Goal: Obtain resource: Obtain resource

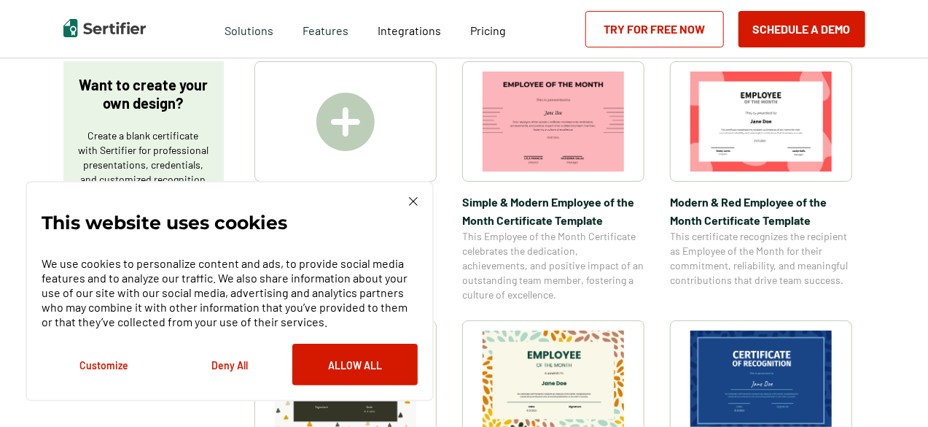
scroll to position [263, 0]
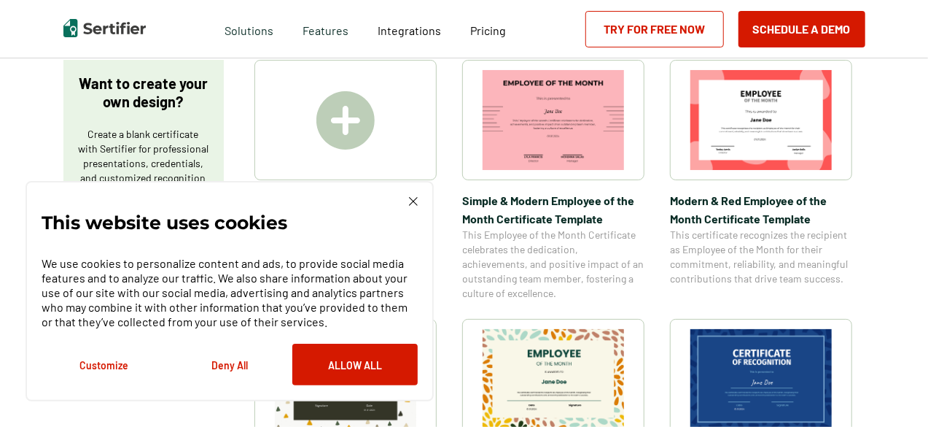
click at [411, 204] on img at bounding box center [413, 201] width 9 height 9
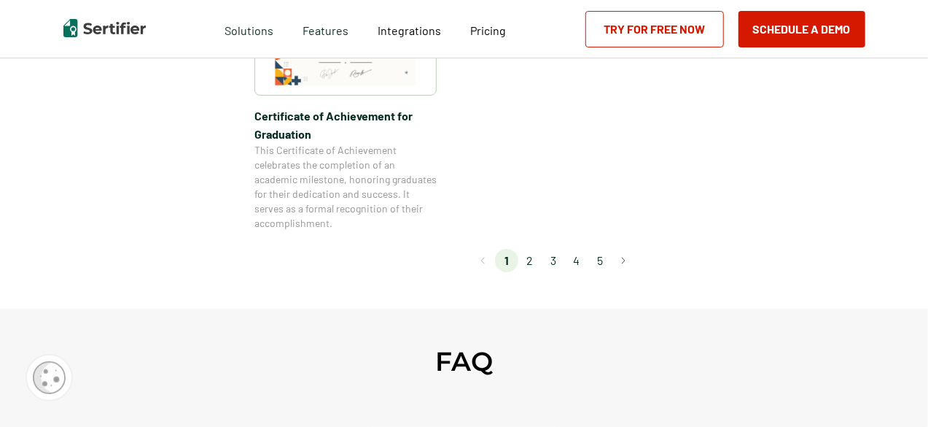
scroll to position [1416, 0]
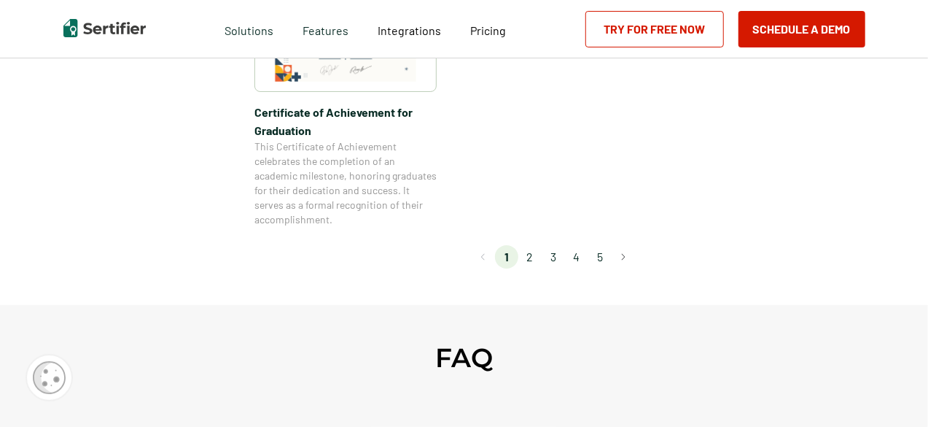
click at [529, 261] on li "2" at bounding box center [529, 256] width 23 height 23
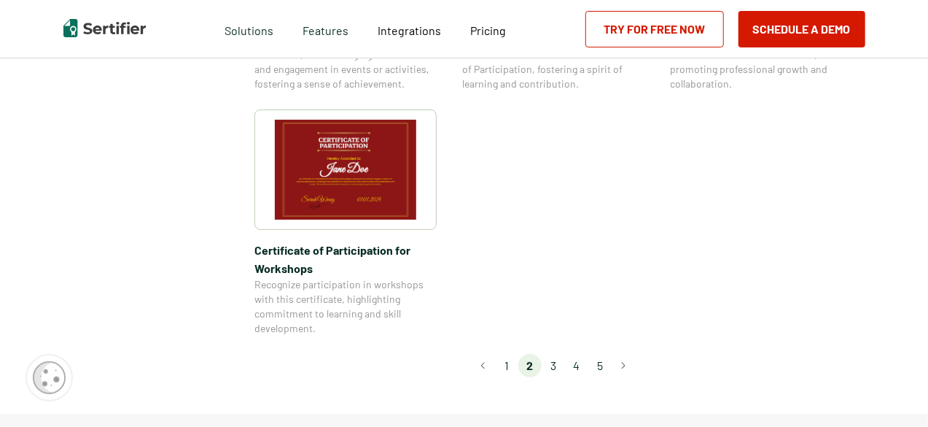
scroll to position [1317, 0]
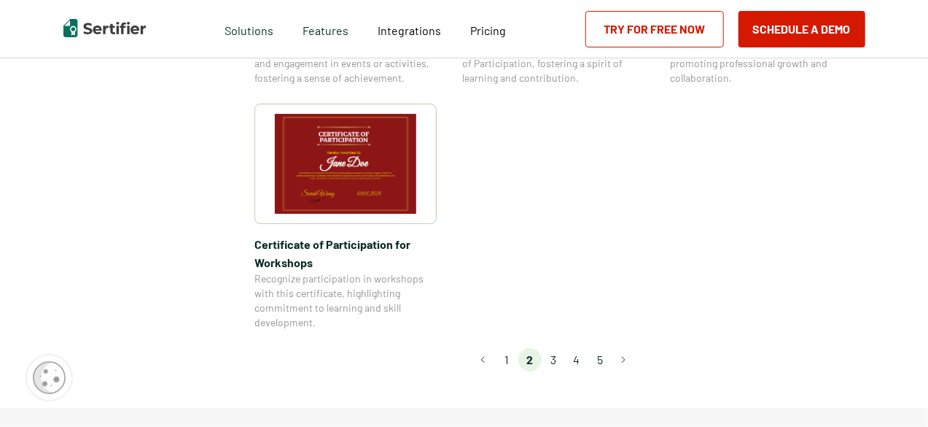
click at [561, 348] on li "3" at bounding box center [553, 359] width 23 height 23
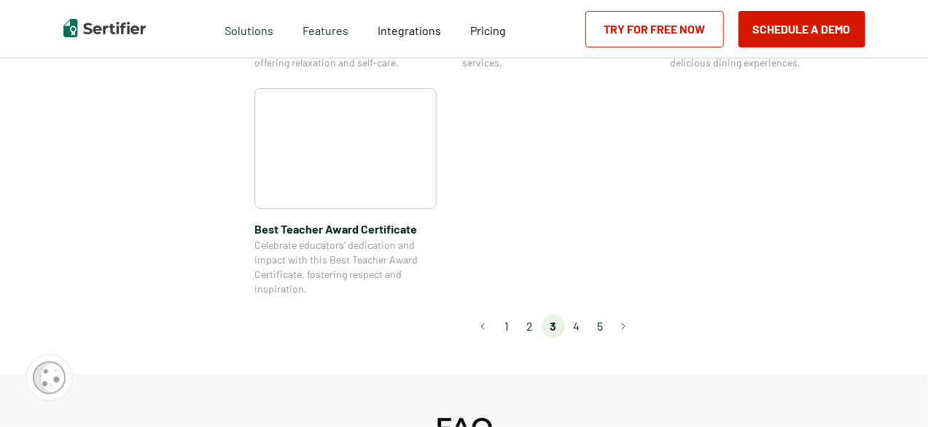
scroll to position [1165, 0]
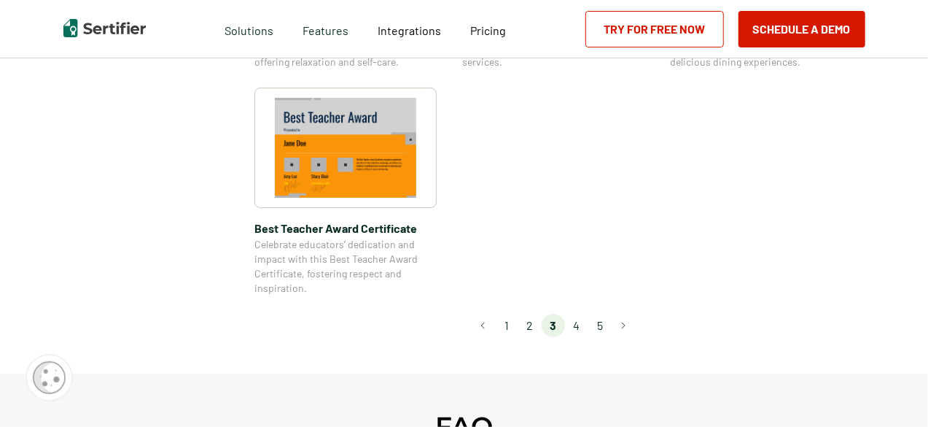
click at [580, 331] on li "4" at bounding box center [576, 325] width 23 height 23
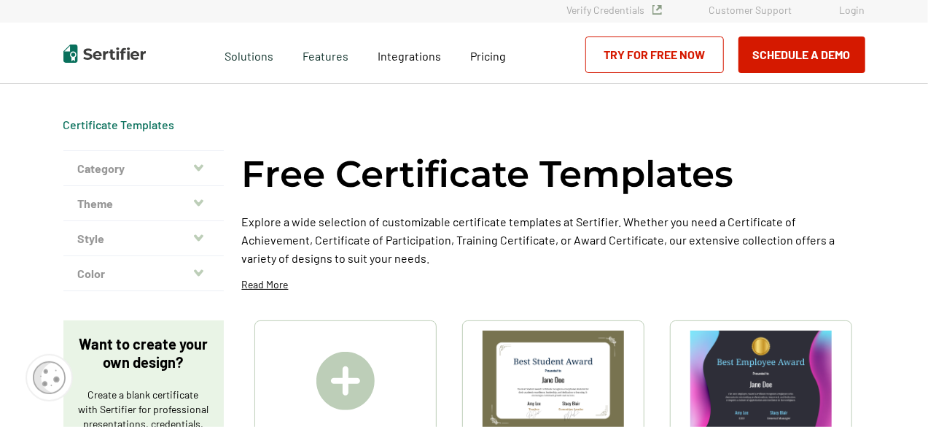
scroll to position [2, 0]
click at [201, 174] on button "Category" at bounding box center [143, 169] width 160 height 35
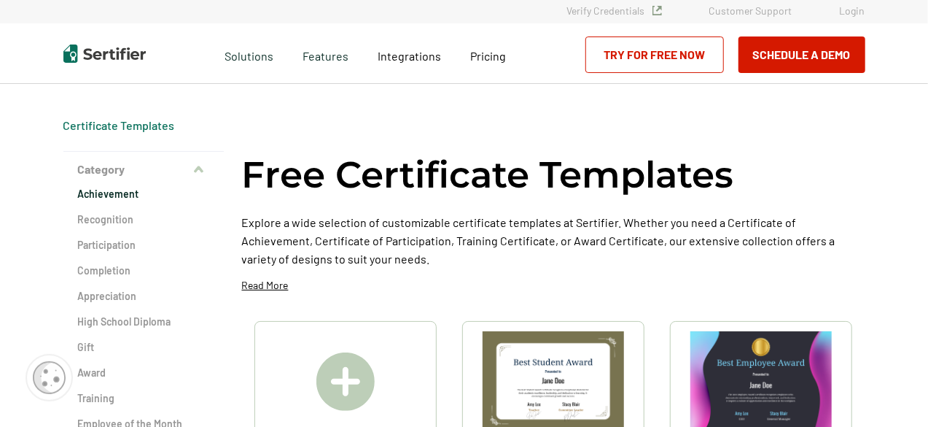
click at [118, 195] on h2 "Achievement" at bounding box center [143, 194] width 131 height 15
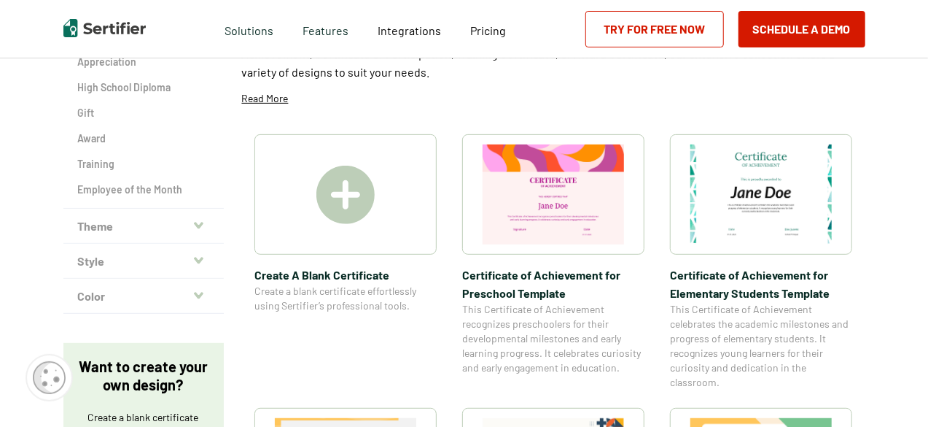
scroll to position [230, 0]
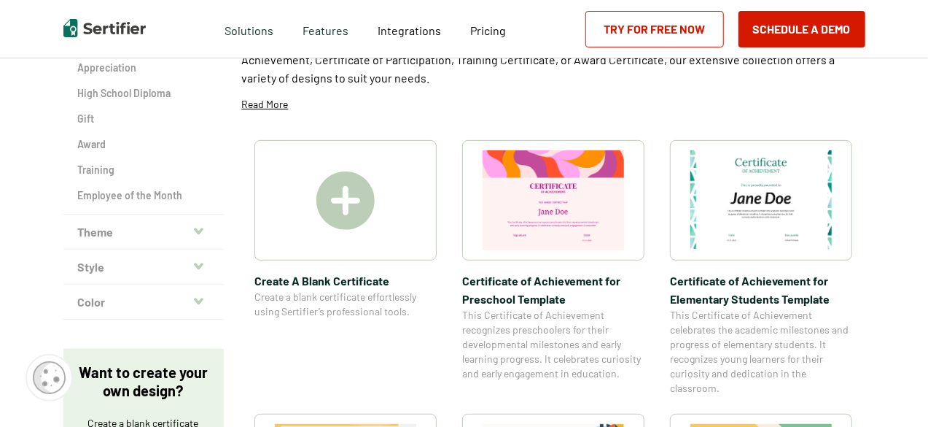
click at [37, 158] on div "Certificate Templates Certificate of Achievement Templates Category Achievement…" at bounding box center [464, 279] width 875 height 852
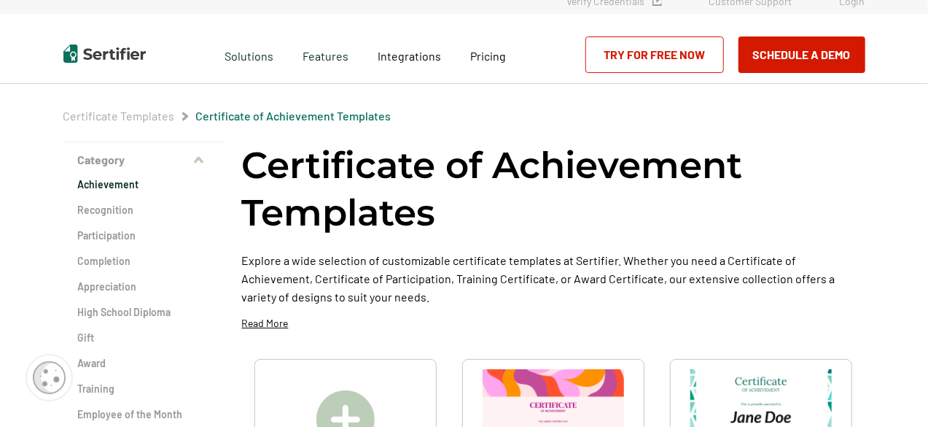
scroll to position [0, 0]
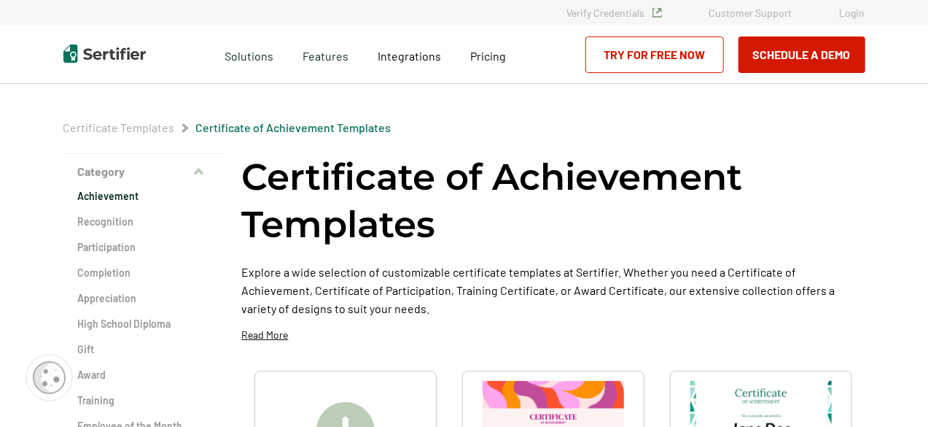
click at [219, 131] on link "Certificate of Achievement Templates" at bounding box center [293, 127] width 195 height 14
click at [198, 172] on icon "button" at bounding box center [198, 171] width 9 height 7
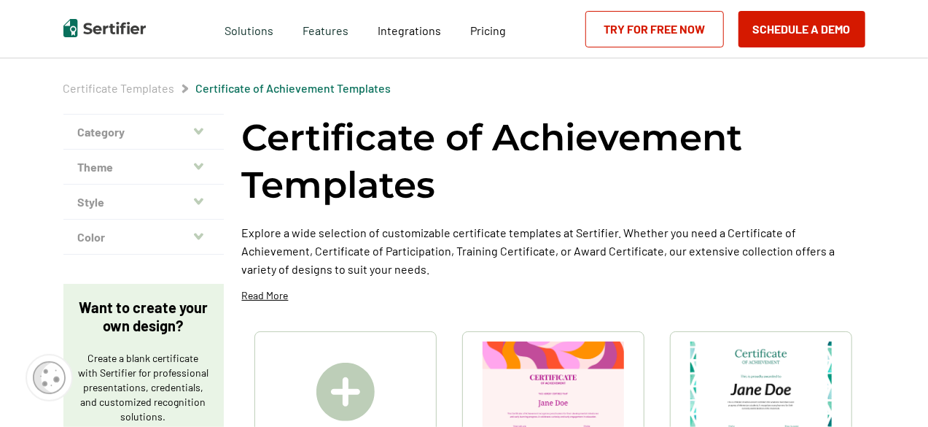
scroll to position [52, 0]
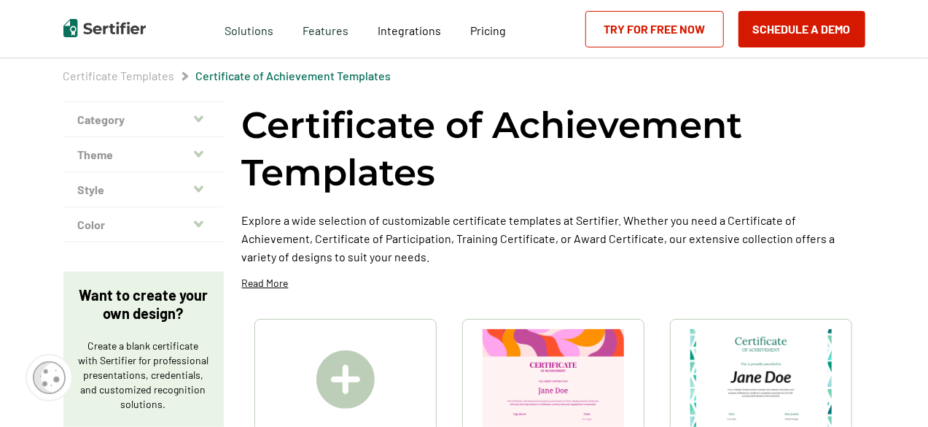
click at [198, 160] on button "Theme" at bounding box center [143, 154] width 160 height 35
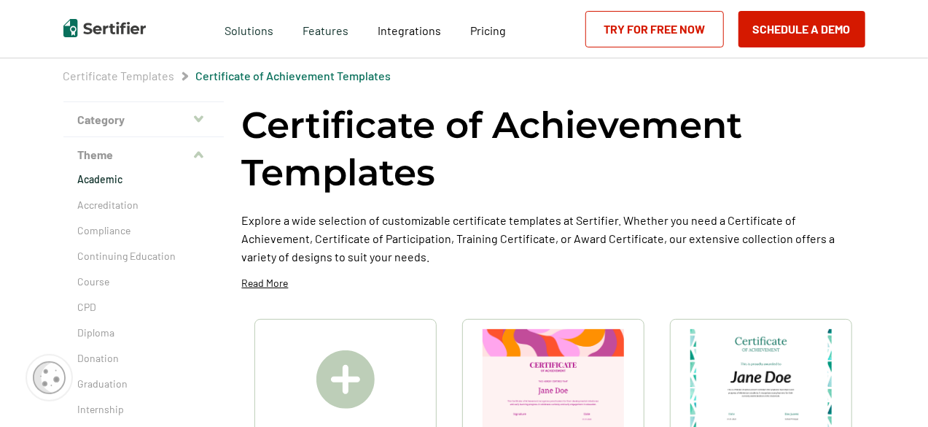
click at [93, 182] on p "Academic" at bounding box center [143, 179] width 131 height 15
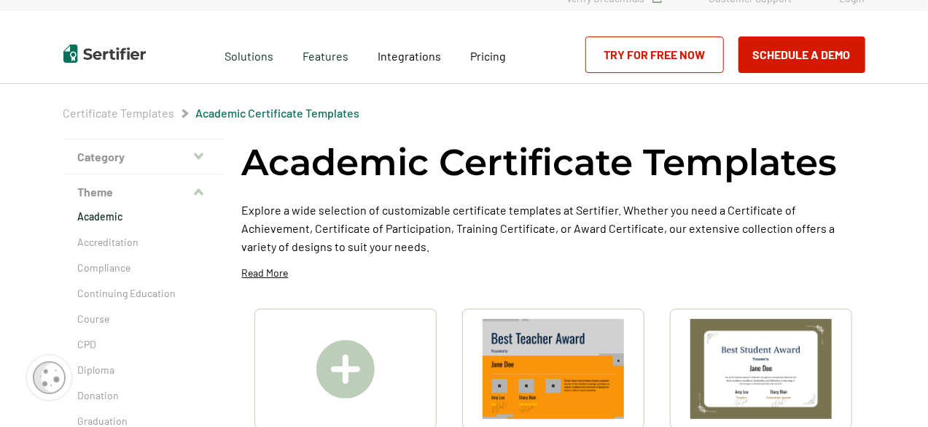
scroll to position [19, 0]
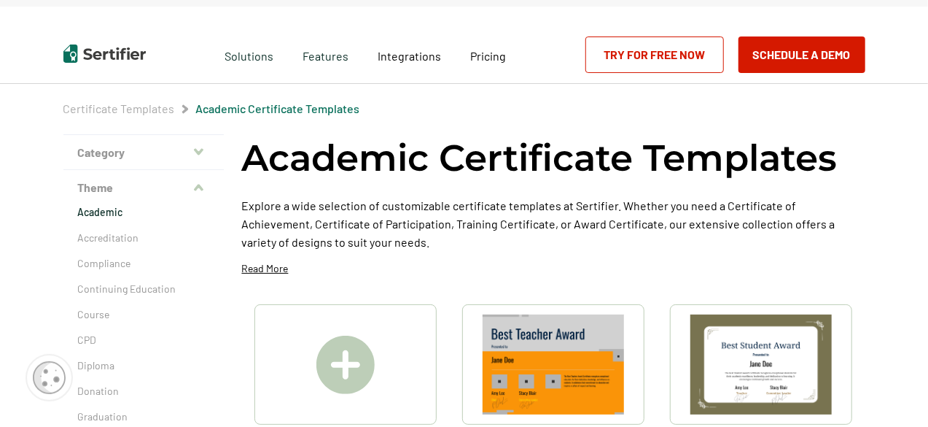
click at [190, 193] on button "Theme" at bounding box center [143, 187] width 160 height 35
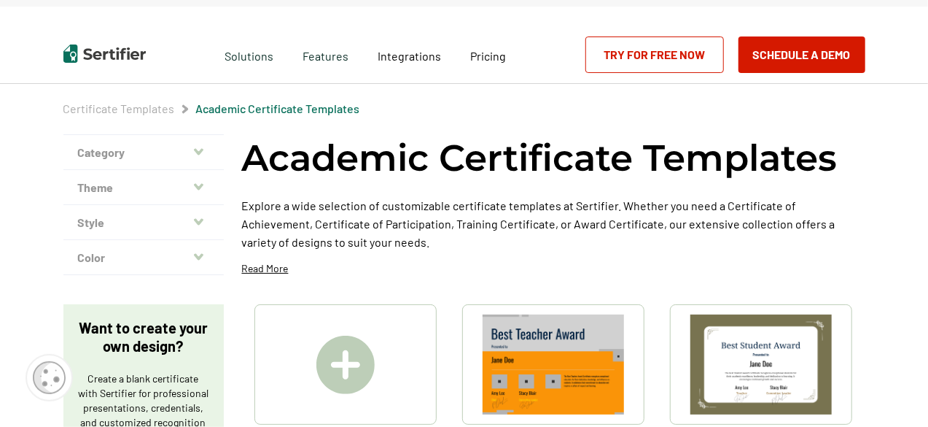
click at [203, 224] on icon "button" at bounding box center [198, 222] width 9 height 12
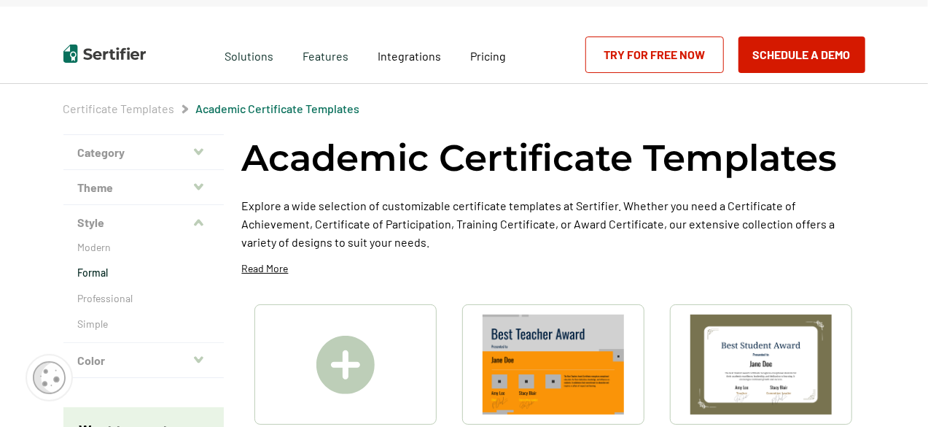
click at [105, 274] on p "Formal" at bounding box center [143, 272] width 131 height 15
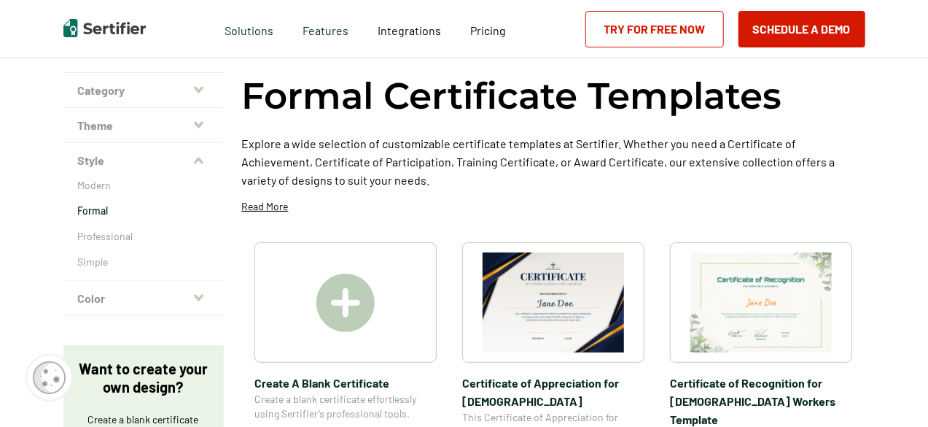
scroll to position [78, 0]
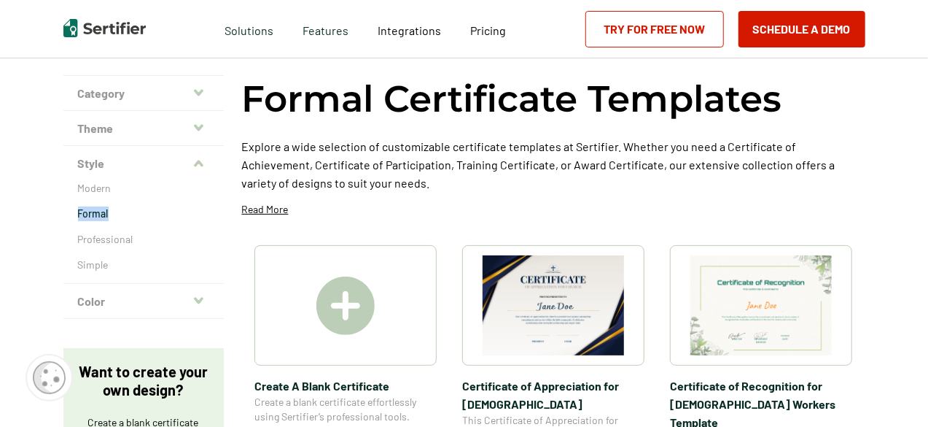
click at [112, 241] on p "Professional" at bounding box center [143, 239] width 131 height 15
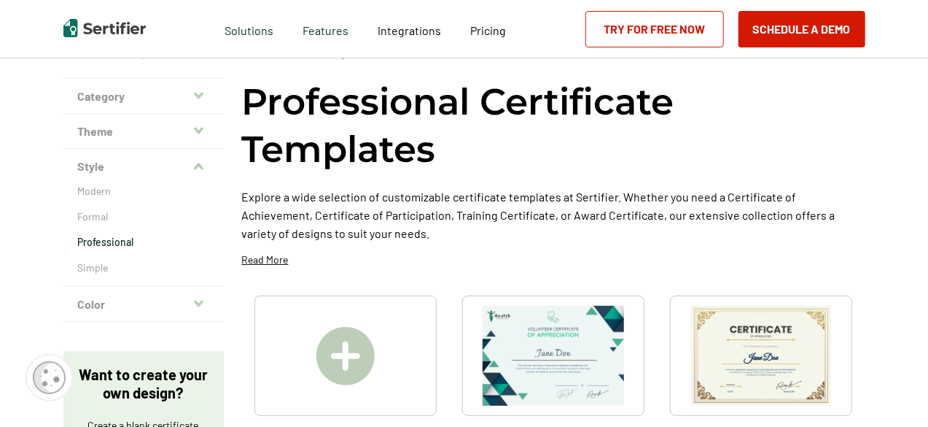
scroll to position [76, 0]
click at [196, 310] on button "Color" at bounding box center [143, 303] width 160 height 35
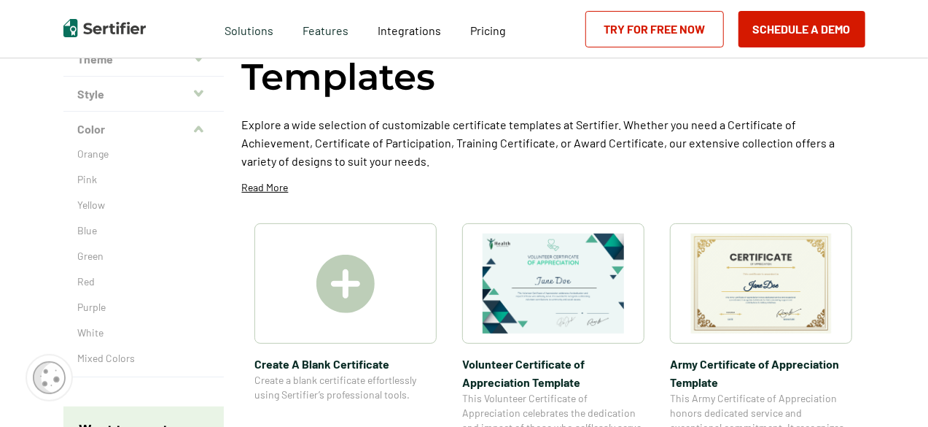
scroll to position [158, 0]
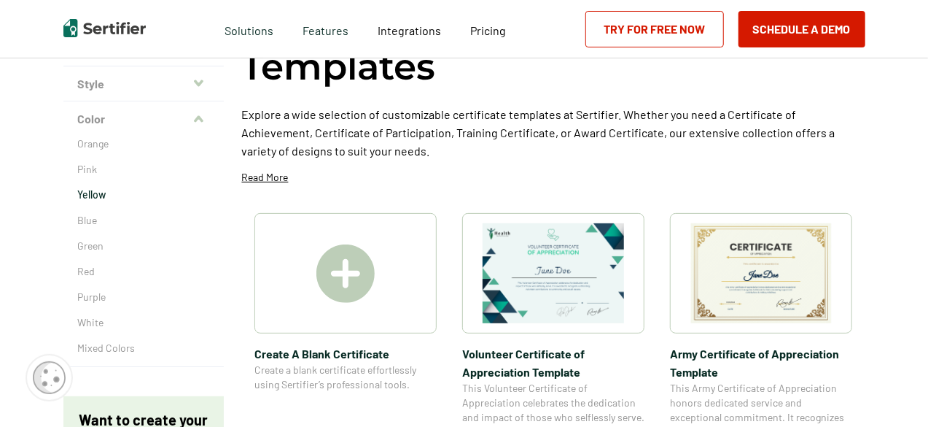
click at [89, 198] on p "Yellow" at bounding box center [143, 194] width 131 height 15
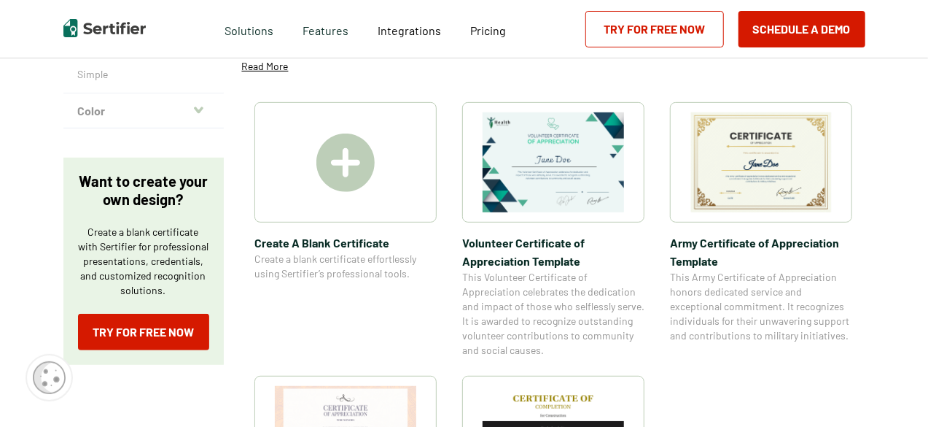
scroll to position [233, 0]
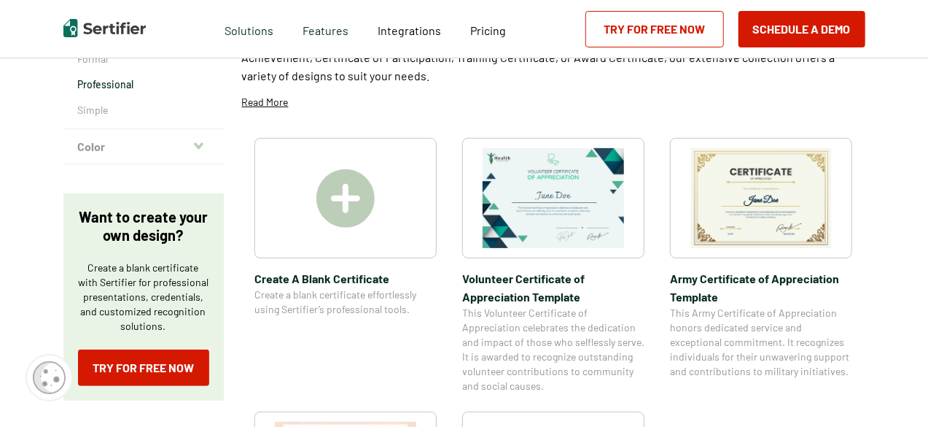
scroll to position [78, 0]
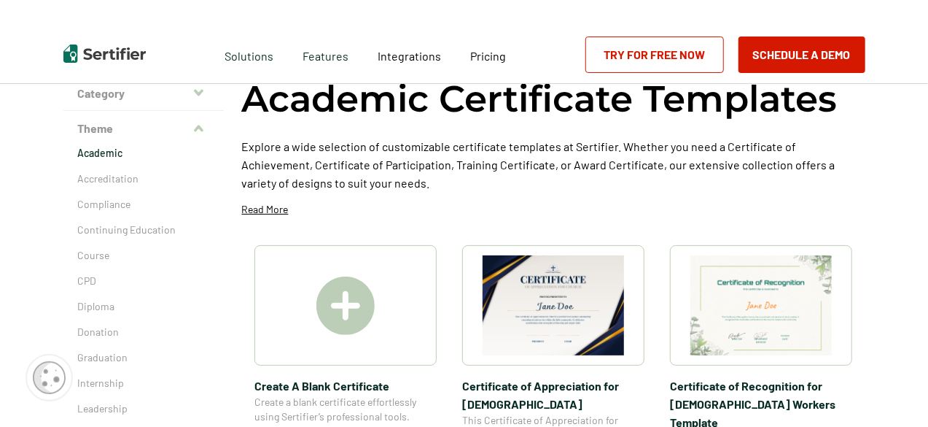
scroll to position [19, 0]
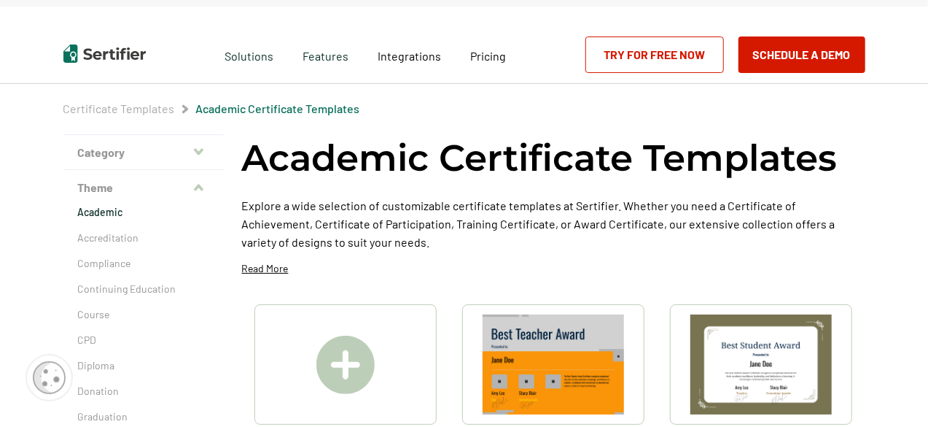
scroll to position [52, 0]
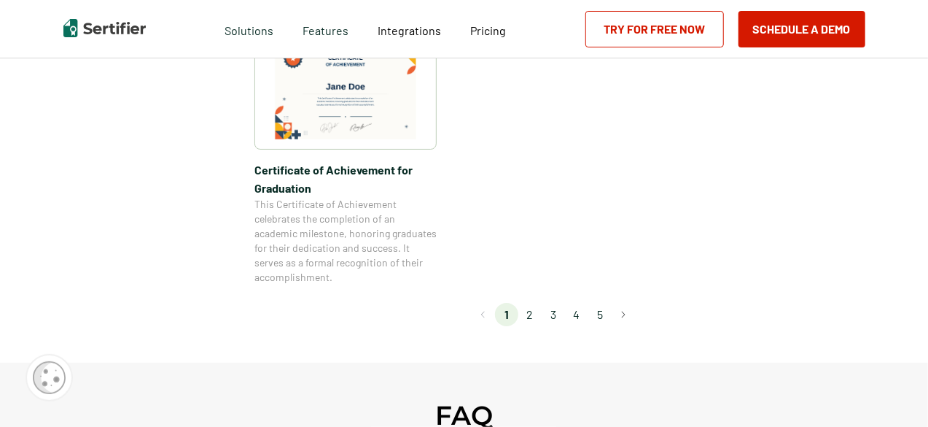
scroll to position [1359, 0]
click at [534, 314] on li "2" at bounding box center [529, 313] width 23 height 23
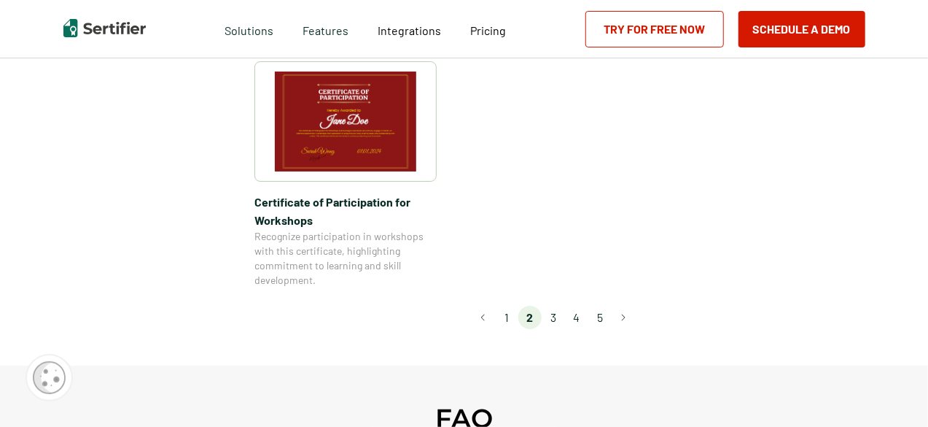
scroll to position [1366, 0]
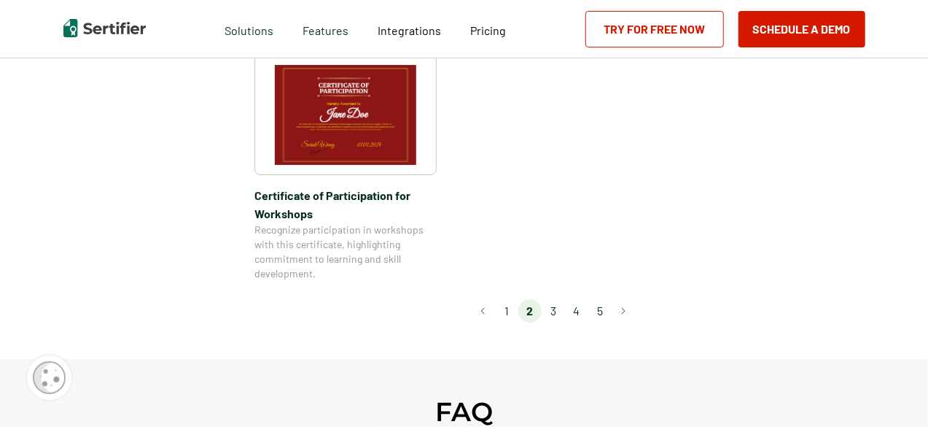
click at [561, 299] on li "3" at bounding box center [553, 310] width 23 height 23
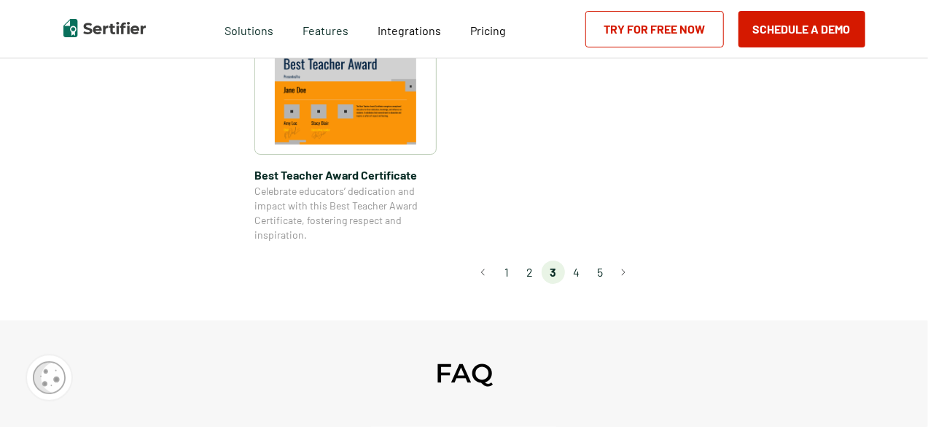
scroll to position [1222, 0]
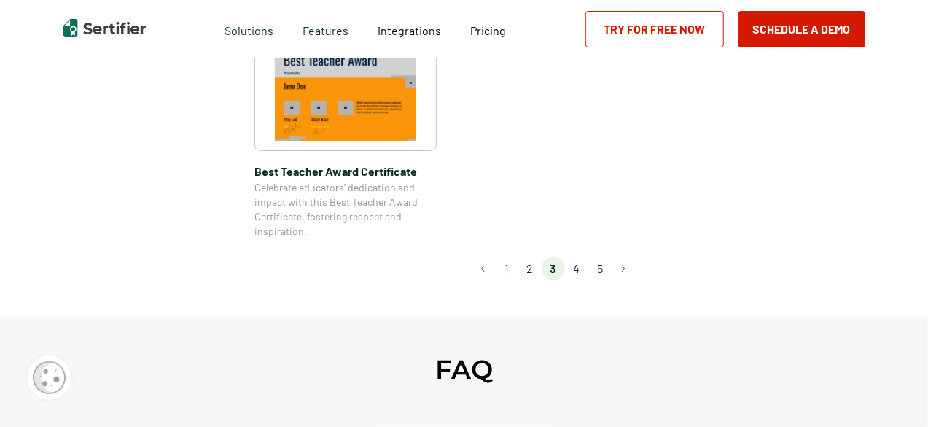
click at [580, 263] on li "4" at bounding box center [576, 268] width 23 height 23
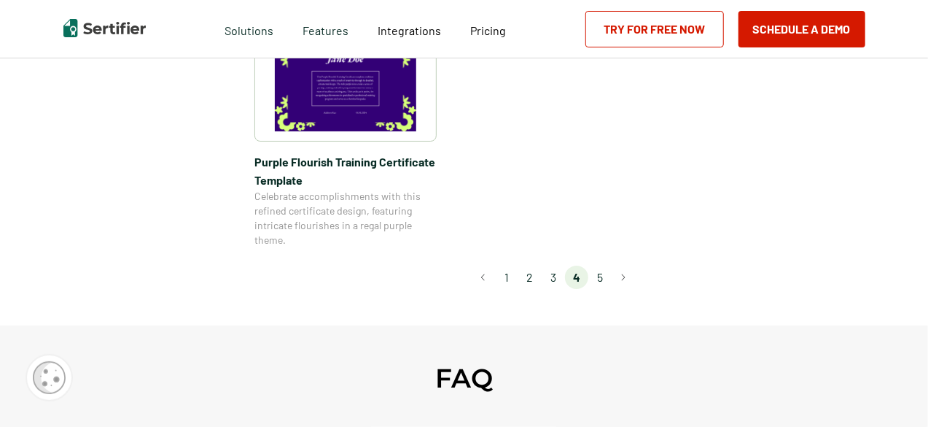
scroll to position [1264, 0]
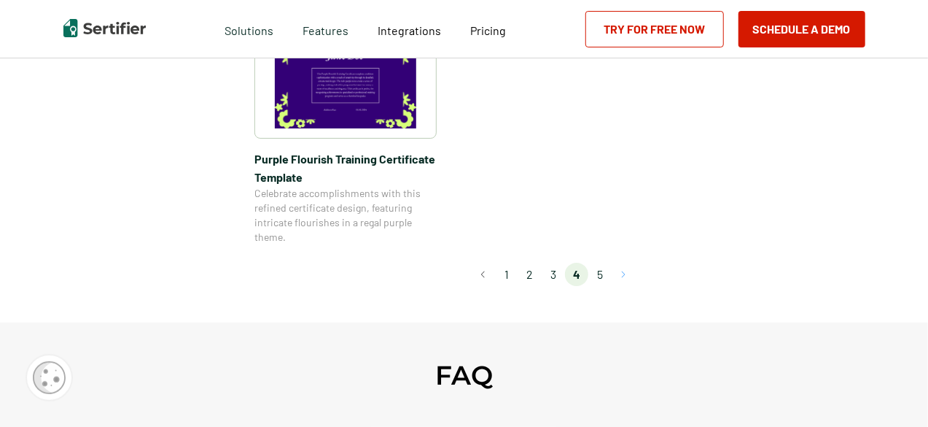
click at [618, 265] on button "Go to next page" at bounding box center [623, 274] width 23 height 23
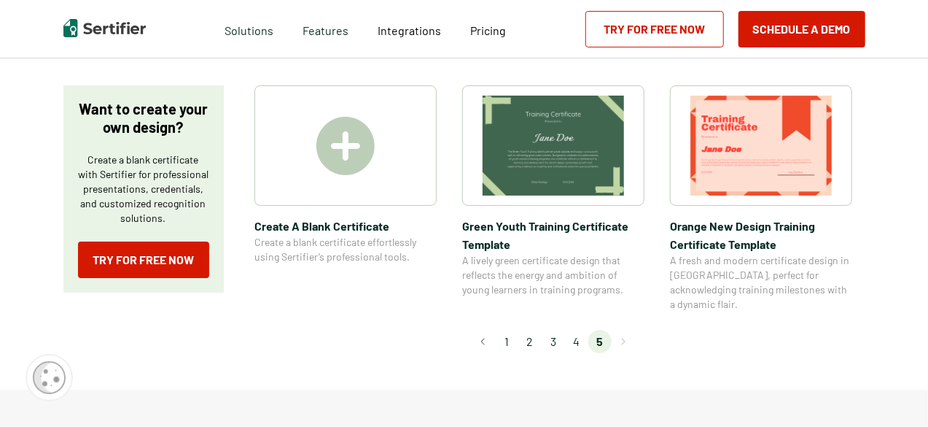
scroll to position [234, 0]
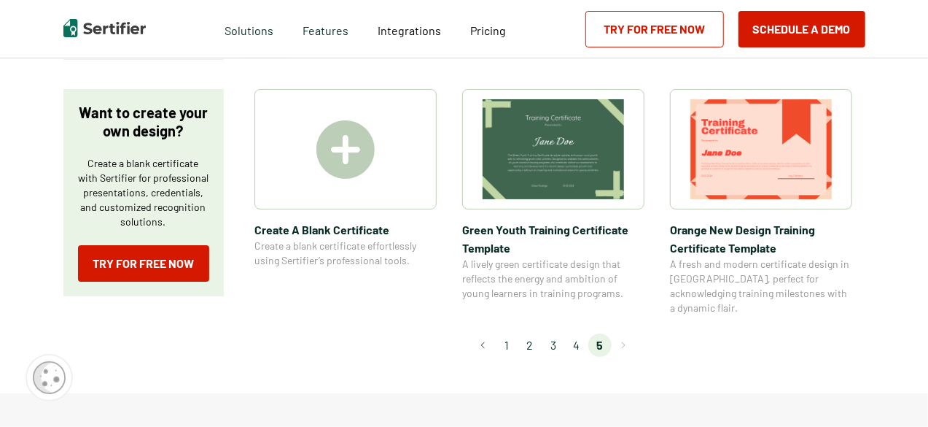
click at [580, 333] on li "4" at bounding box center [576, 344] width 23 height 23
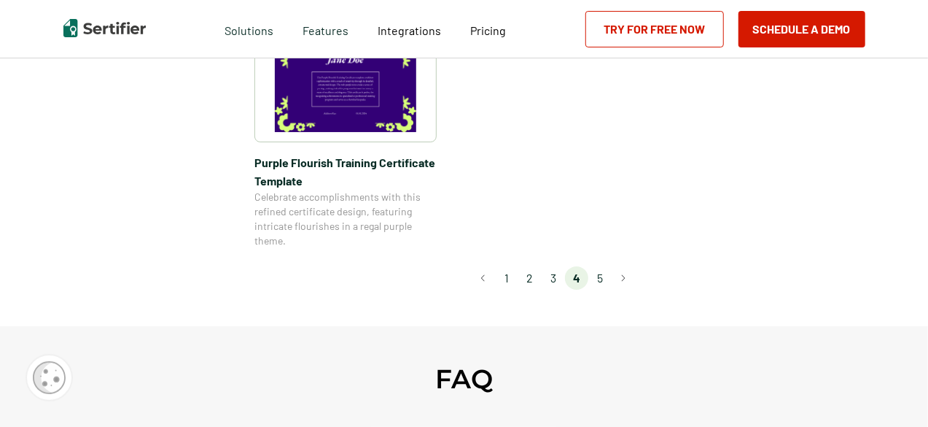
scroll to position [1263, 0]
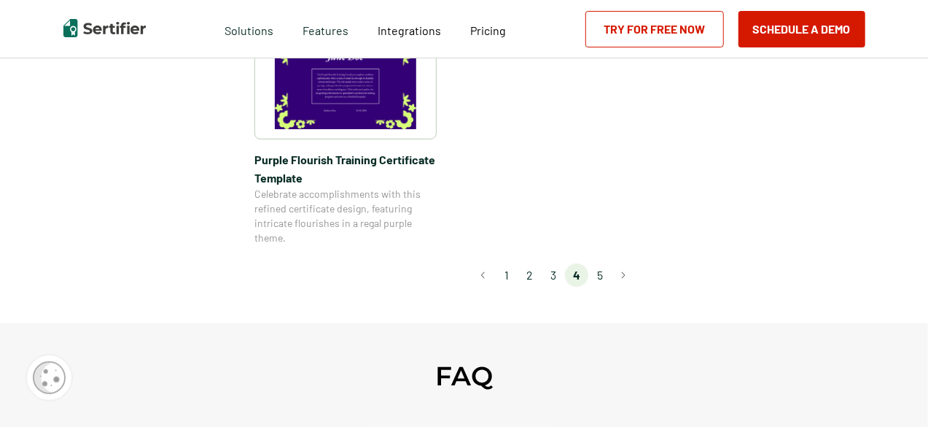
click at [561, 276] on li "3" at bounding box center [553, 274] width 23 height 23
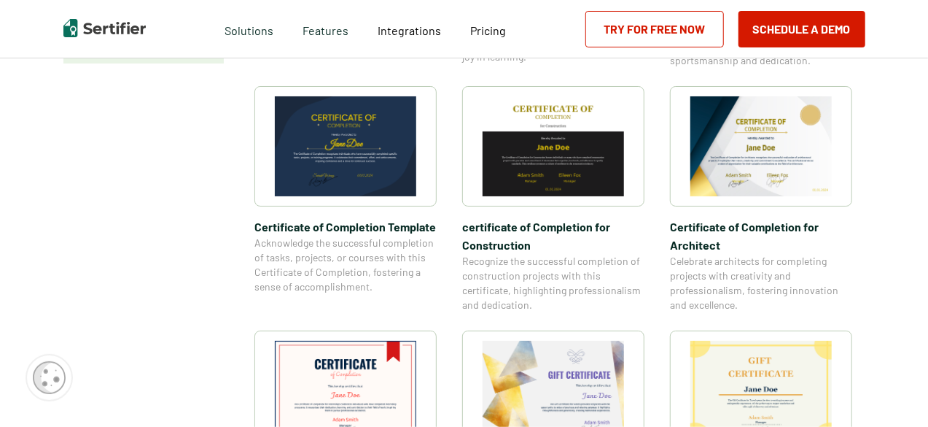
scroll to position [473, 0]
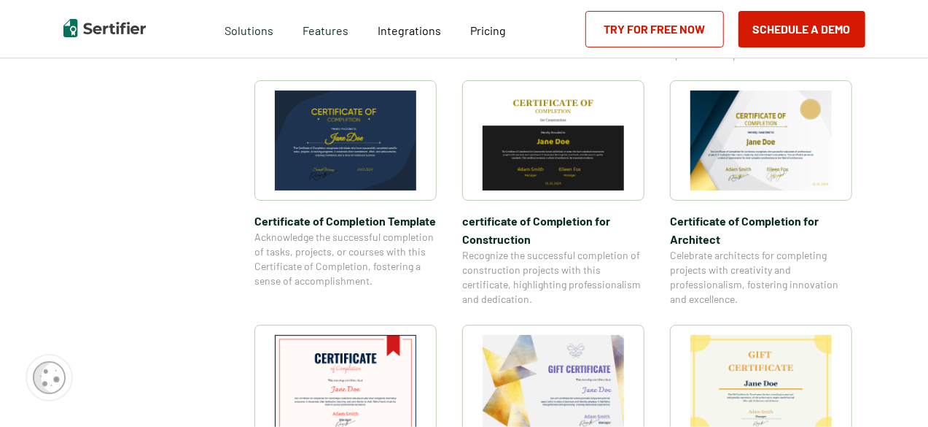
click at [747, 168] on img at bounding box center [761, 140] width 141 height 100
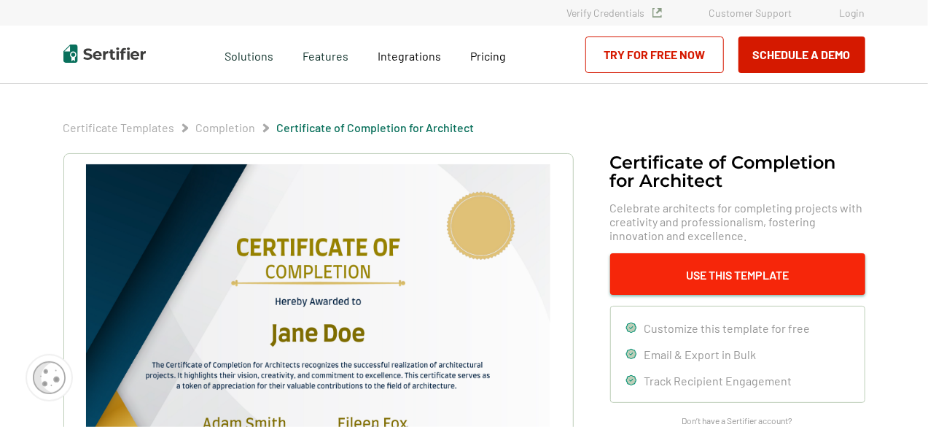
click at [728, 278] on button "Use This Template" at bounding box center [737, 274] width 255 height 42
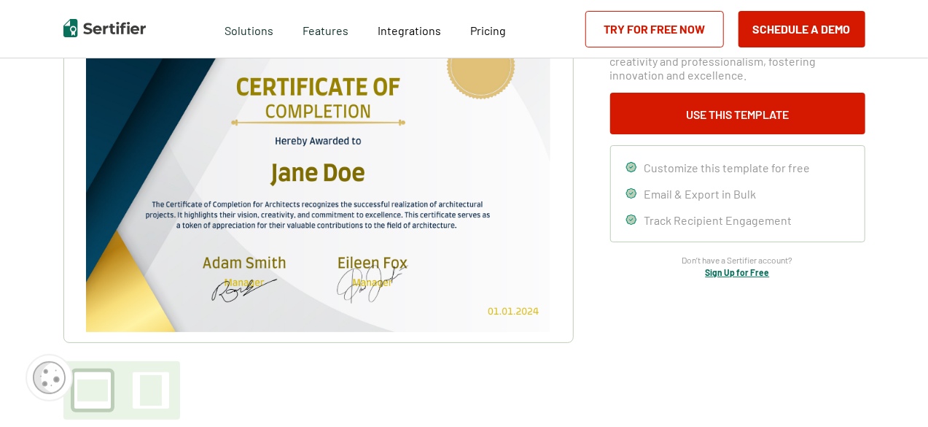
scroll to position [159, 0]
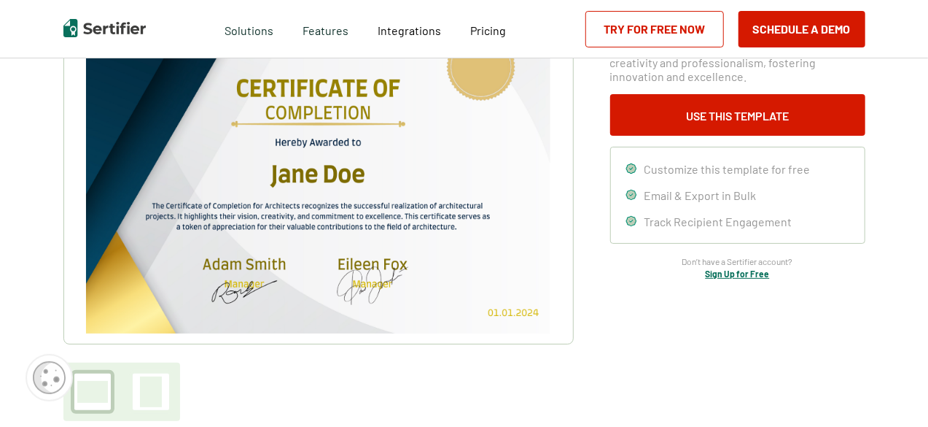
click at [330, 160] on img at bounding box center [318, 169] width 464 height 328
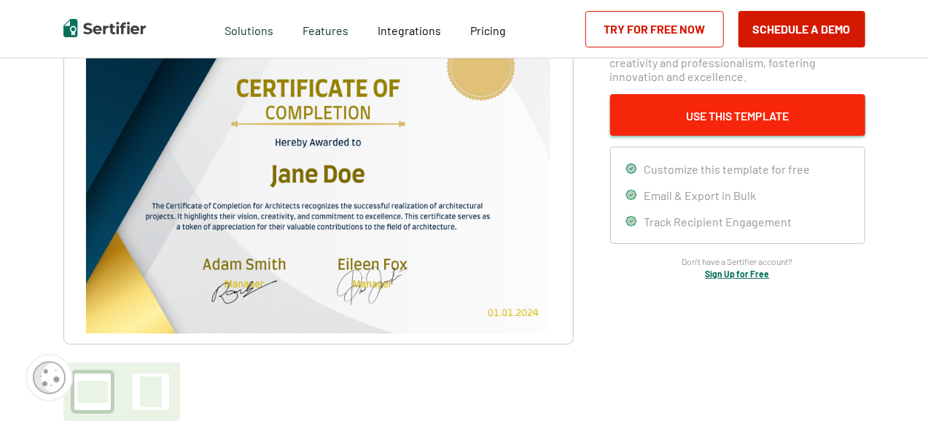
click at [727, 116] on button "Use This Template" at bounding box center [737, 115] width 255 height 42
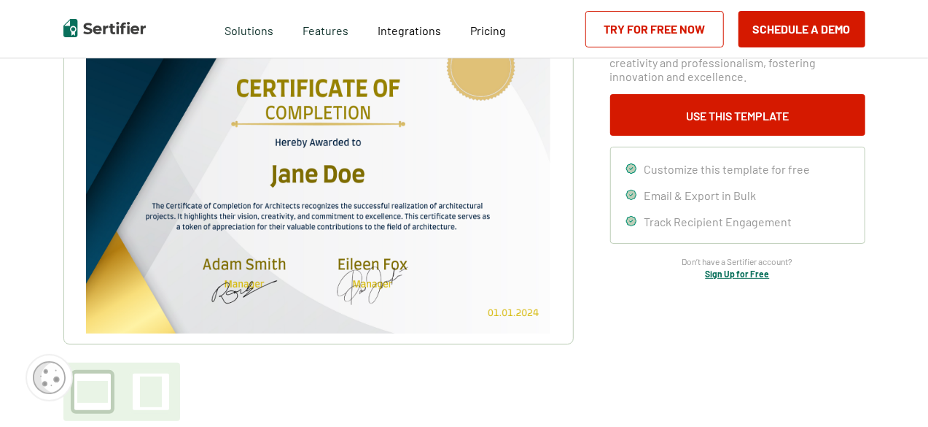
click at [664, 37] on link "Try for Free Now" at bounding box center [655, 29] width 139 height 36
